Goal: Information Seeking & Learning: Learn about a topic

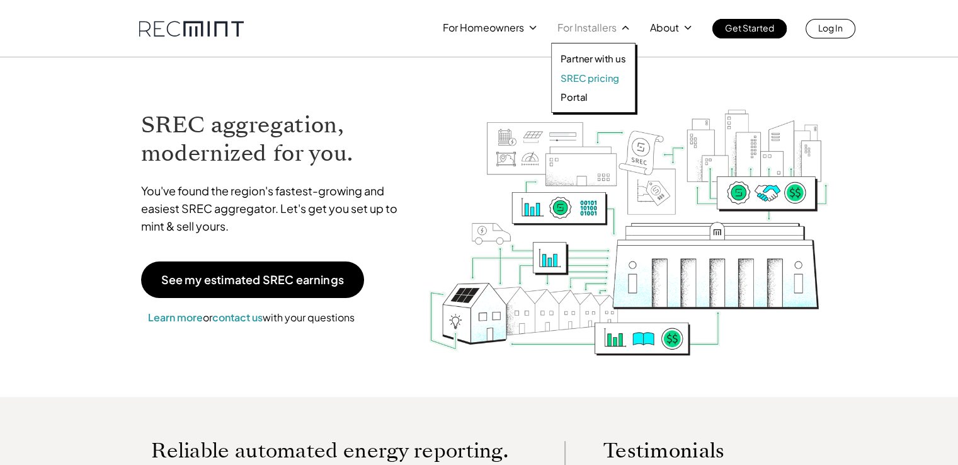
click at [598, 76] on p "SREC pricing" at bounding box center [589, 78] width 59 height 13
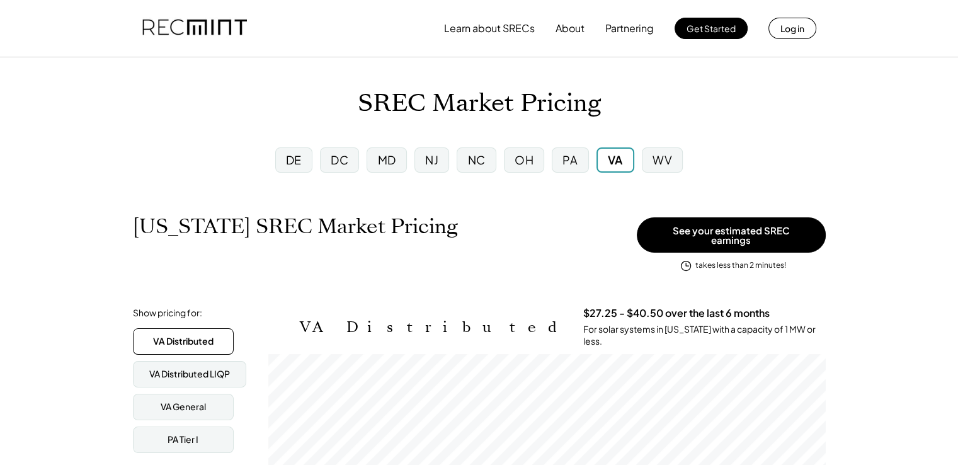
scroll to position [1, 0]
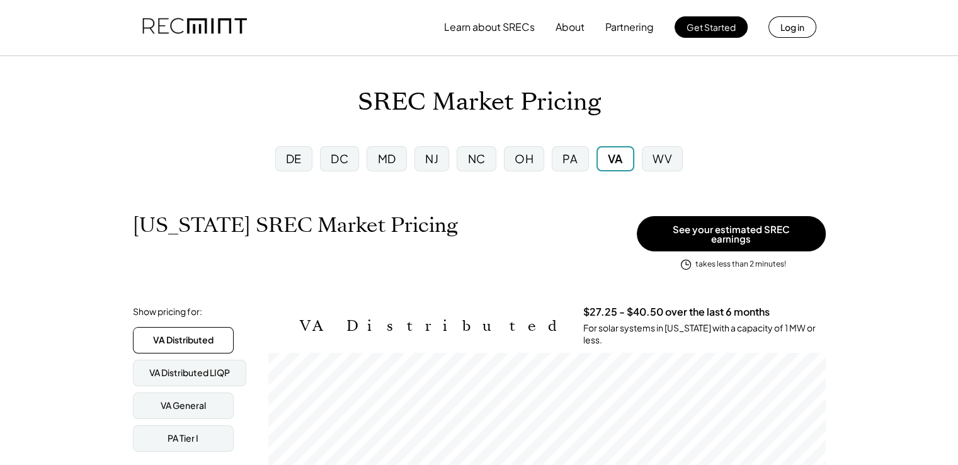
click at [332, 153] on div "DC" at bounding box center [340, 159] width 18 height 16
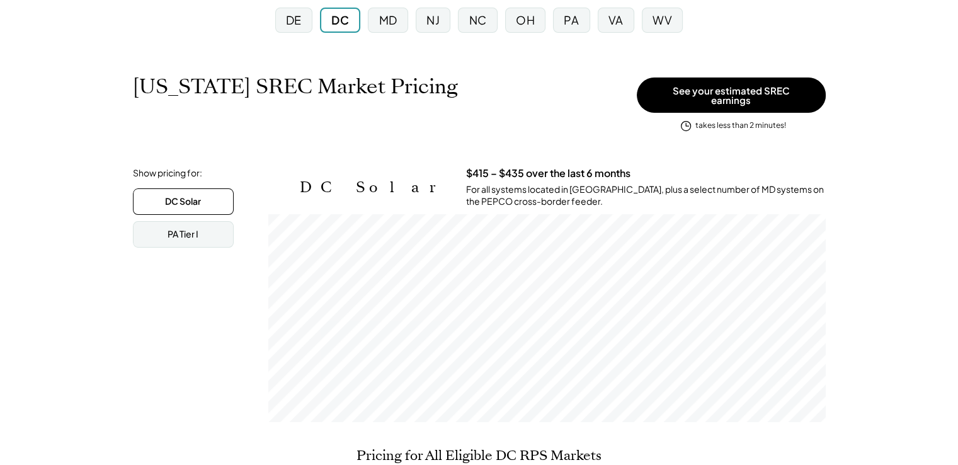
scroll to position [140, 0]
